Goal: Check status: Check status

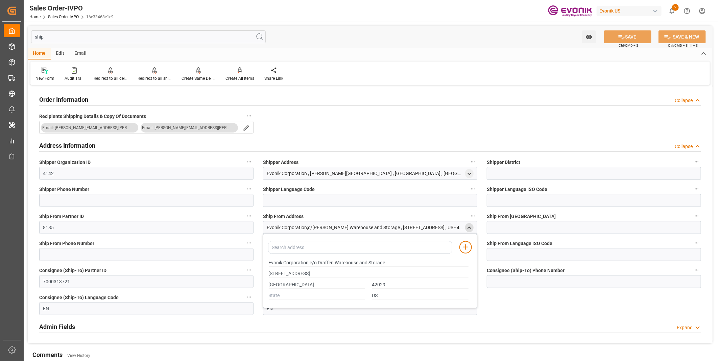
click at [468, 226] on icon "close menu" at bounding box center [470, 228] width 6 height 6
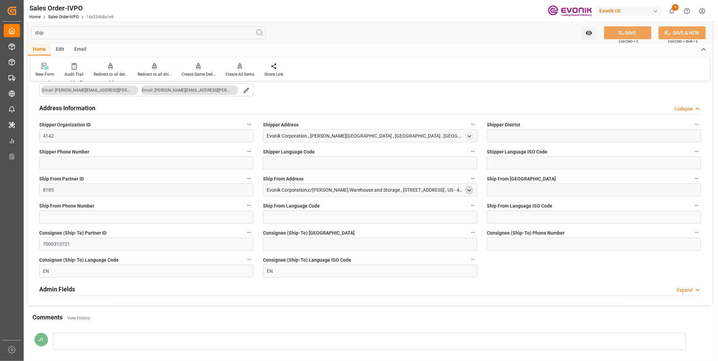
click at [468, 188] on icon "open menu" at bounding box center [470, 191] width 6 height 6
click at [470, 188] on icon "close menu" at bounding box center [470, 191] width 6 height 6
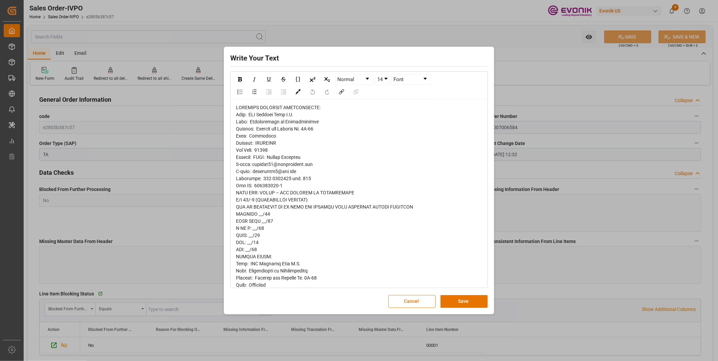
scroll to position [60, 0]
